Goal: Task Accomplishment & Management: Complete application form

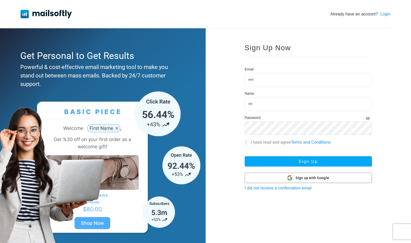
click at [273, 80] on input "email" at bounding box center [308, 80] width 127 height 14
type input "*"
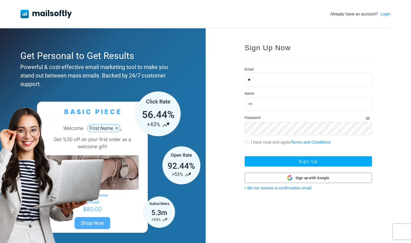
type input "*"
type input "**********"
click at [251, 141] on label "I have read and agree Terms and Conditions" at bounding box center [291, 142] width 80 height 6
click at [368, 118] on icon "Show Password" at bounding box center [368, 118] width 4 height 4
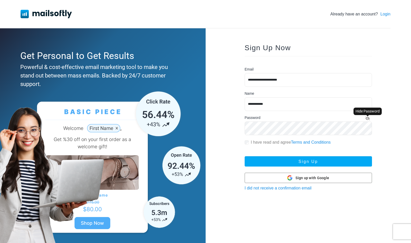
click at [368, 118] on icon "Hide Password" at bounding box center [368, 118] width 5 height 4
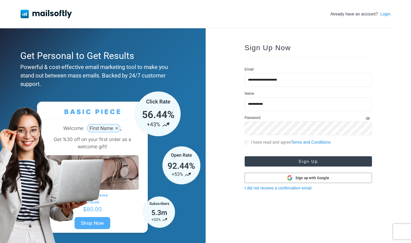
click at [314, 161] on button "Sign Up" at bounding box center [308, 161] width 127 height 10
